Goal: Obtain resource: Download file/media

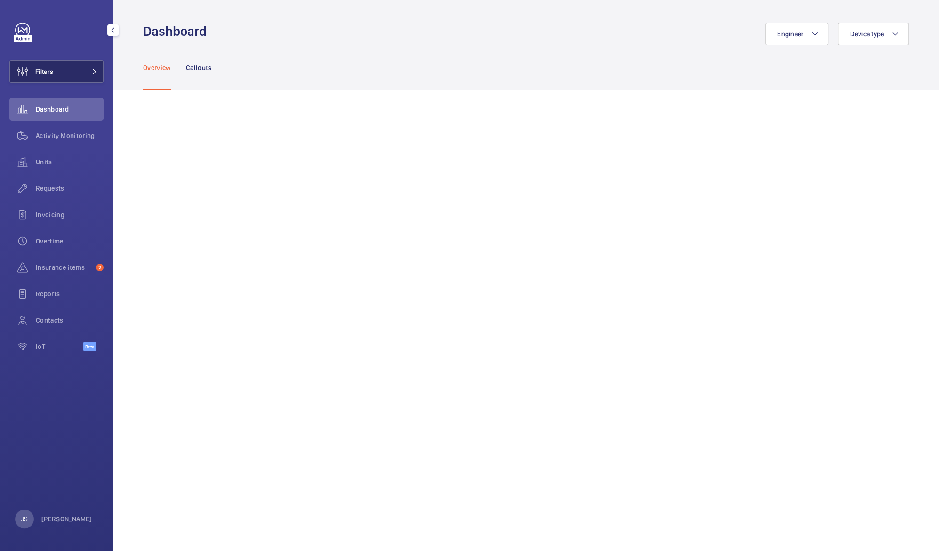
click at [40, 70] on span "Filters" at bounding box center [44, 71] width 18 height 9
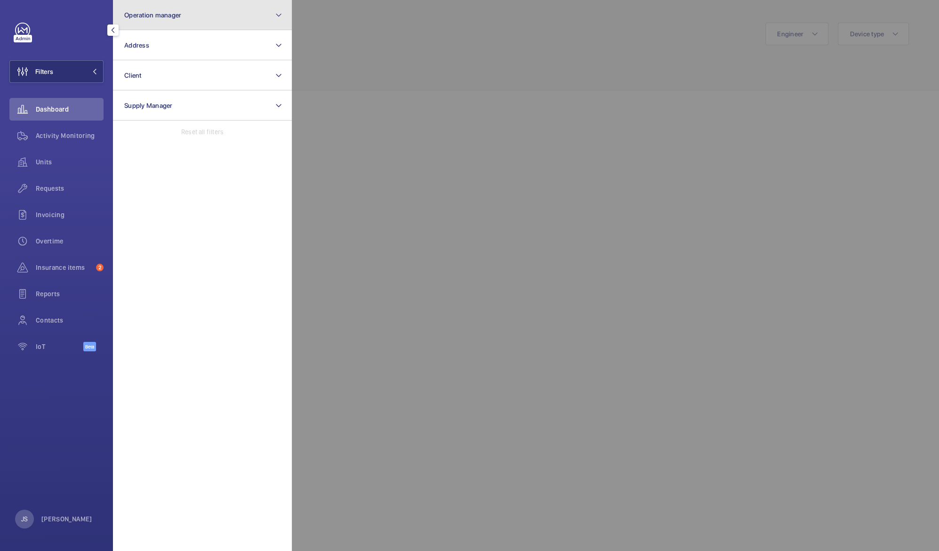
click at [141, 19] on button "Operation manager" at bounding box center [202, 15] width 179 height 30
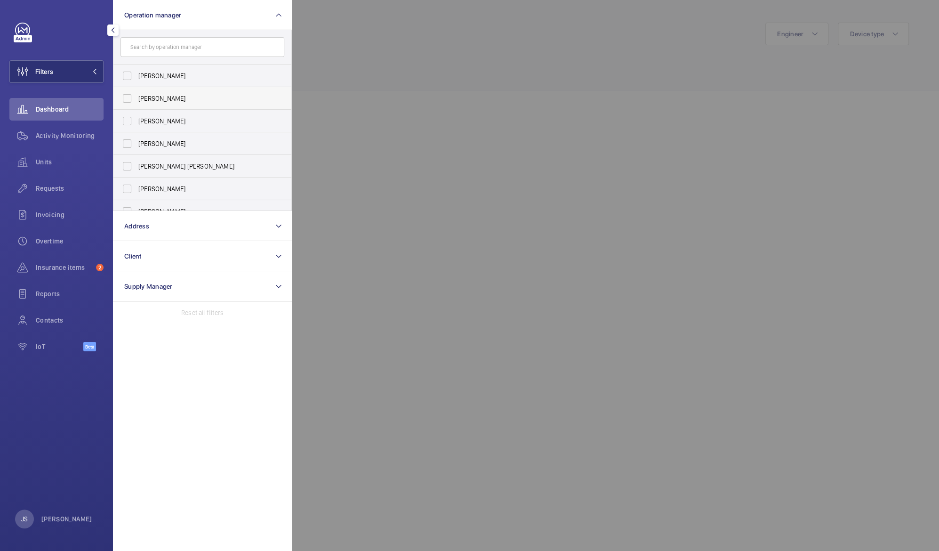
click at [152, 98] on span "[PERSON_NAME]" at bounding box center [202, 98] width 129 height 9
click at [137, 98] on input "[PERSON_NAME]" at bounding box center [127, 98] width 19 height 19
checkbox input "true"
click at [346, 82] on div at bounding box center [761, 275] width 939 height 551
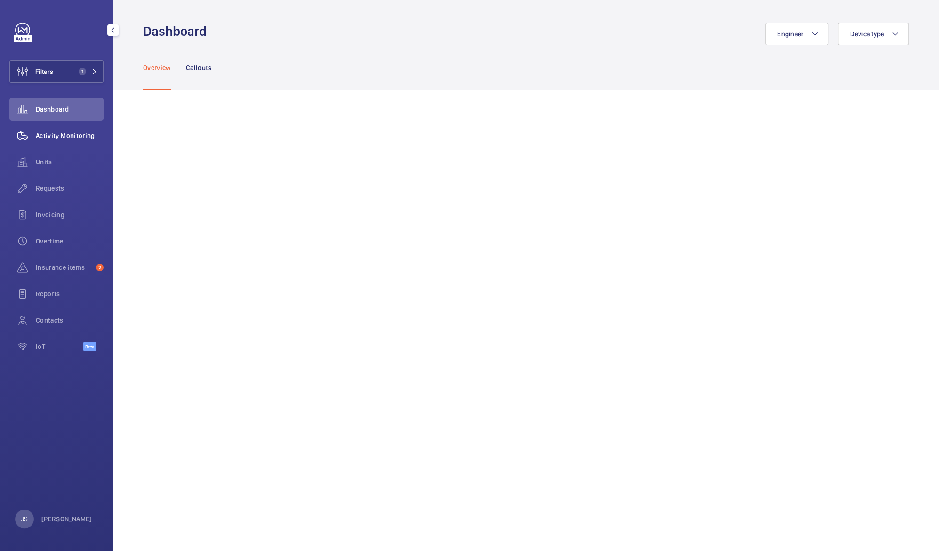
click at [43, 132] on span "Activity Monitoring" at bounding box center [70, 135] width 68 height 9
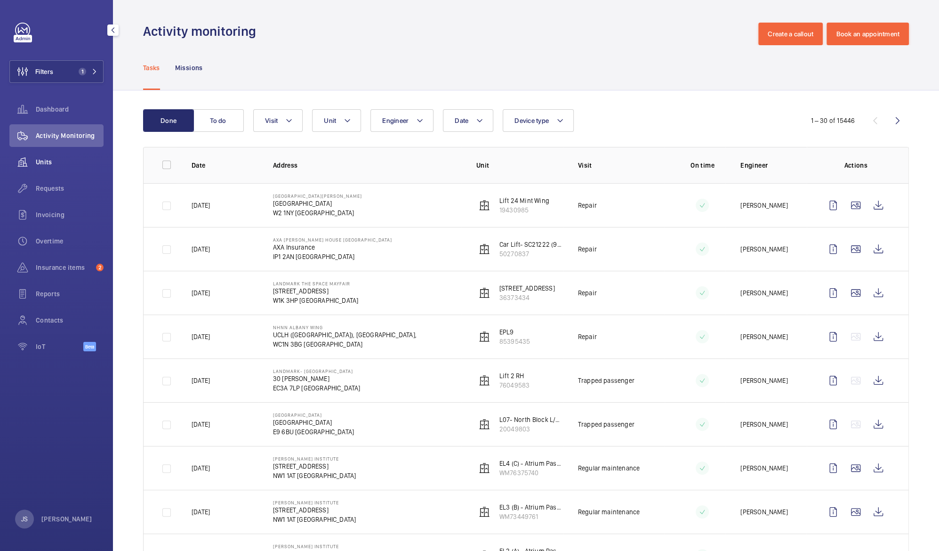
click at [48, 158] on span "Units" at bounding box center [70, 161] width 68 height 9
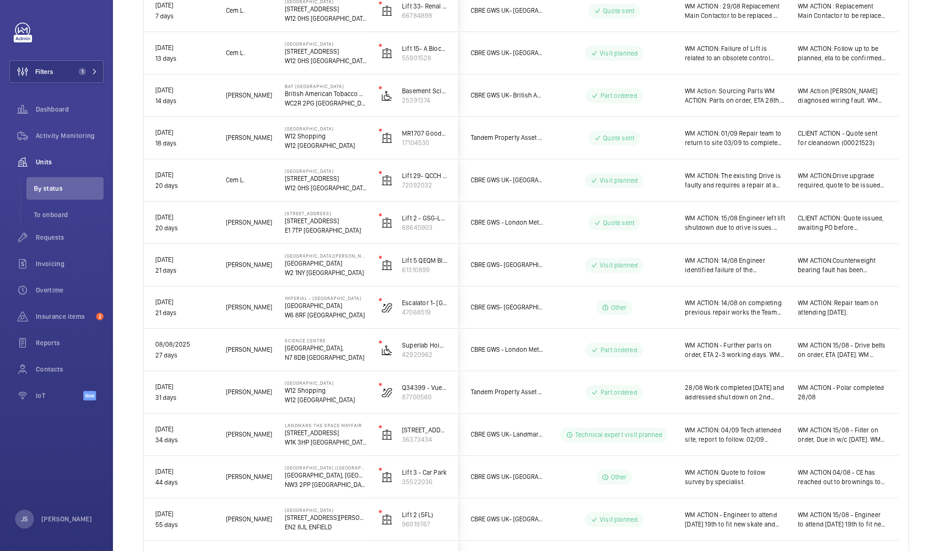
scroll to position [473, 0]
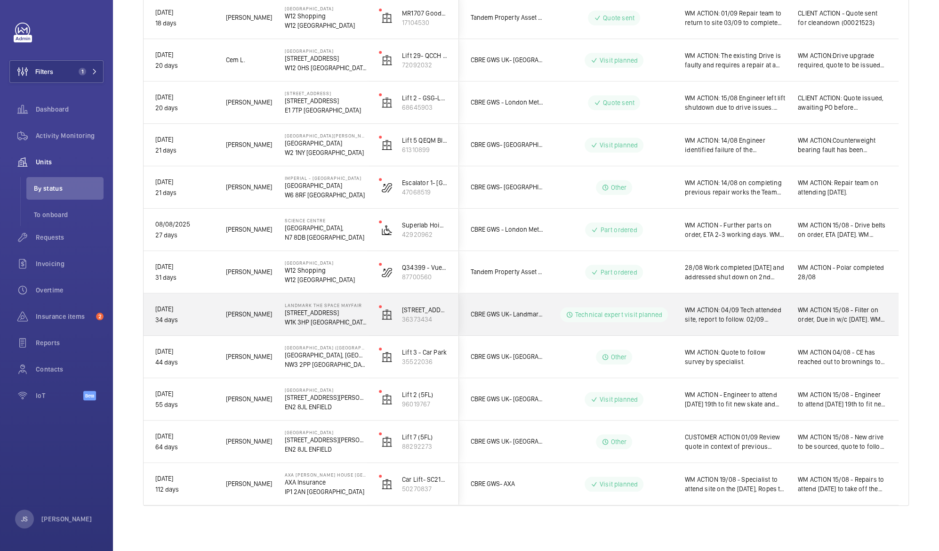
click at [829, 316] on span "WM ACTION 15/08 - Filter on order, Due in w/c [DATE]. WM ACTION 19/08 - [PERSON…" at bounding box center [842, 314] width 89 height 19
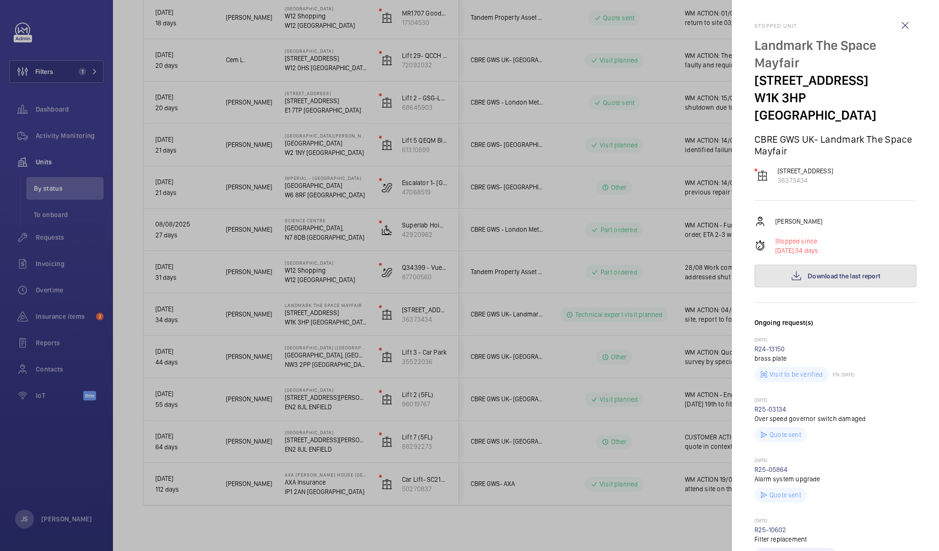
click at [813, 272] on span "Download the last report" at bounding box center [844, 276] width 73 height 8
